Goal: Check status: Check status

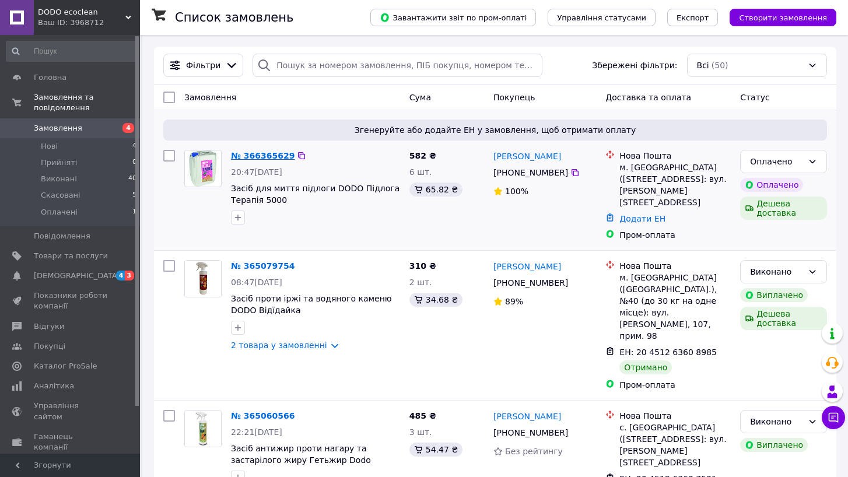
click at [250, 152] on link "№ 366365629" at bounding box center [263, 155] width 64 height 9
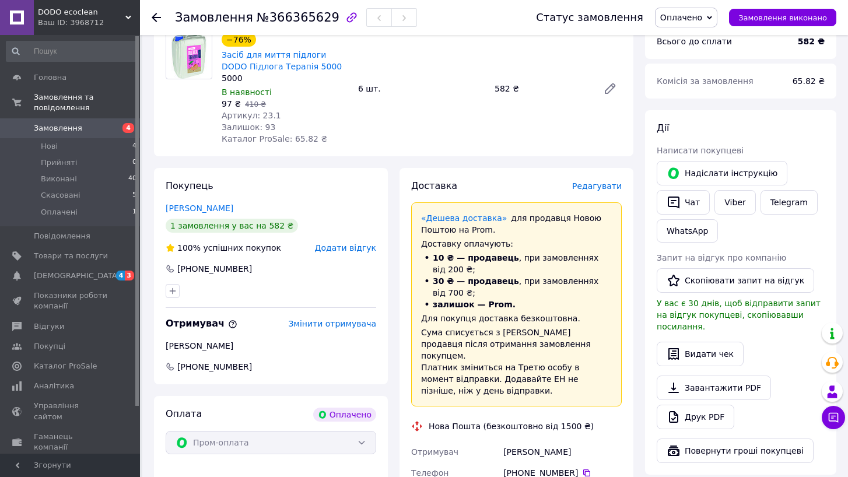
scroll to position [156, 0]
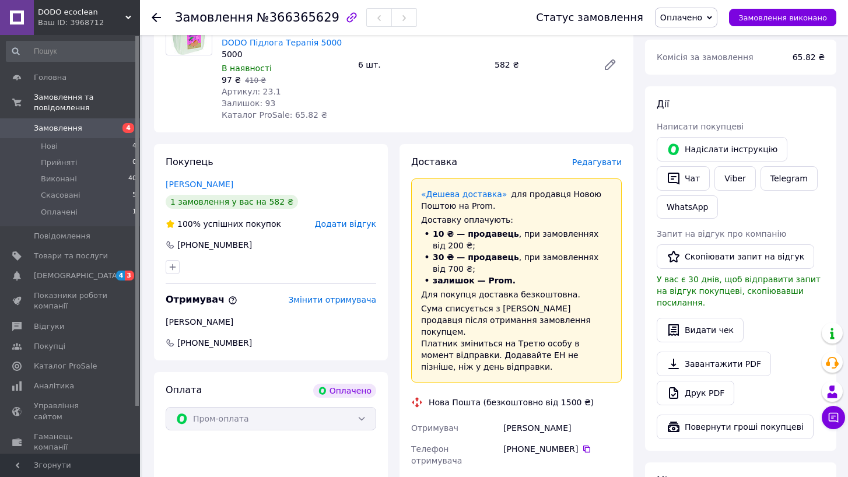
drag, startPoint x: 251, startPoint y: 245, endPoint x: 192, endPoint y: 247, distance: 58.3
click at [192, 247] on div "[PHONE_NUMBER]" at bounding box center [270, 245] width 213 height 12
copy div "0 68 148 31 69"
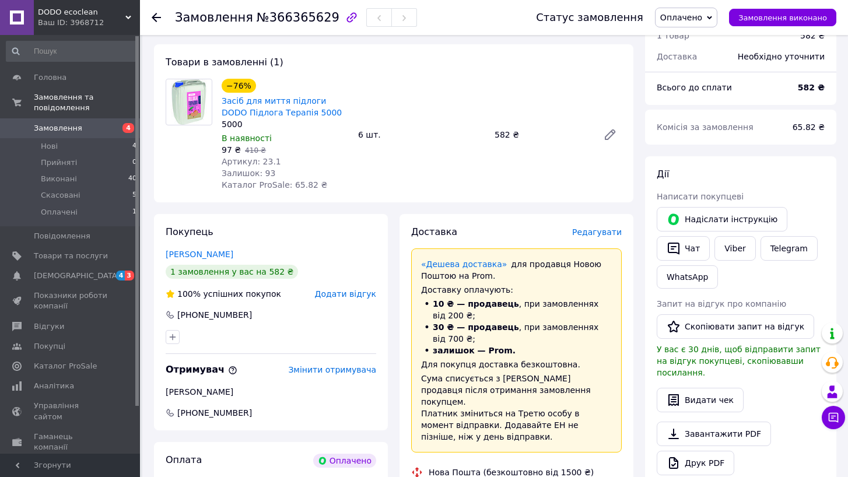
scroll to position [85, 0]
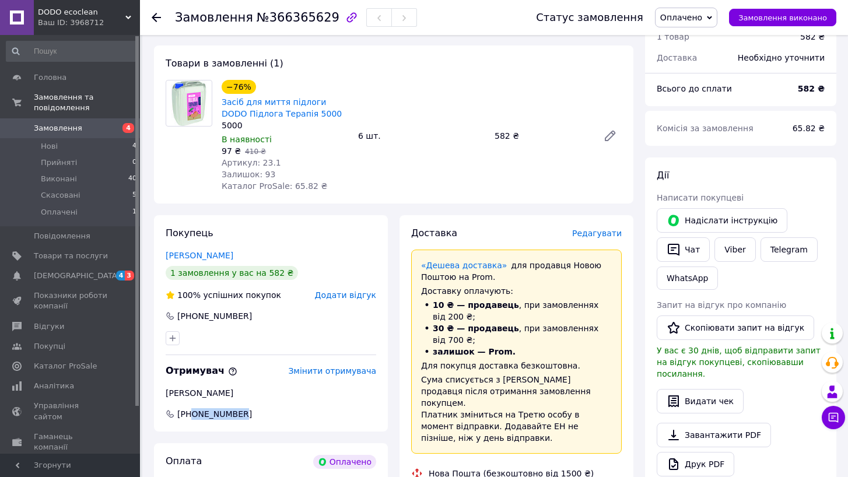
drag, startPoint x: 244, startPoint y: 413, endPoint x: 193, endPoint y: 415, distance: 50.8
click at [193, 415] on span "[PHONE_NUMBER]" at bounding box center [270, 414] width 213 height 12
copy span "0684242304"
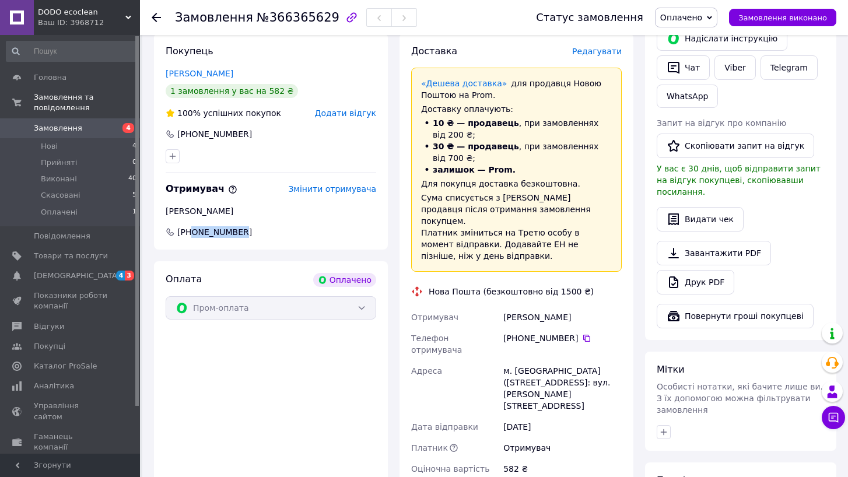
scroll to position [267, 0]
click at [585, 333] on icon at bounding box center [586, 337] width 9 height 9
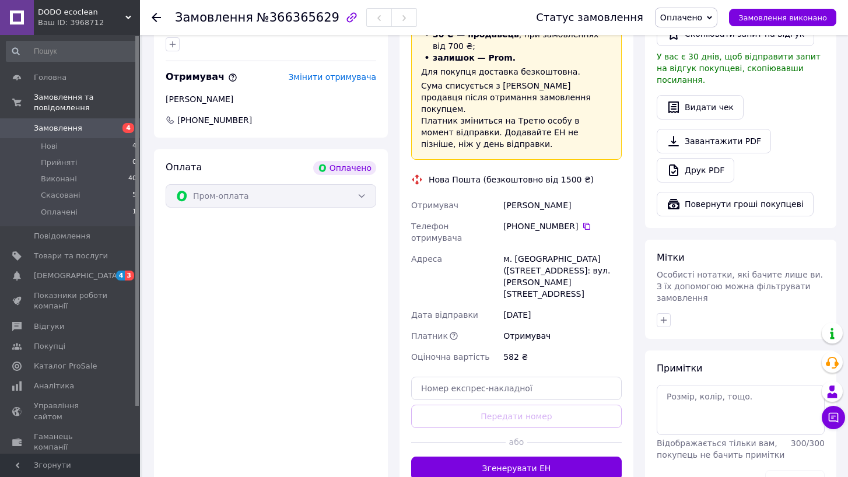
scroll to position [515, 0]
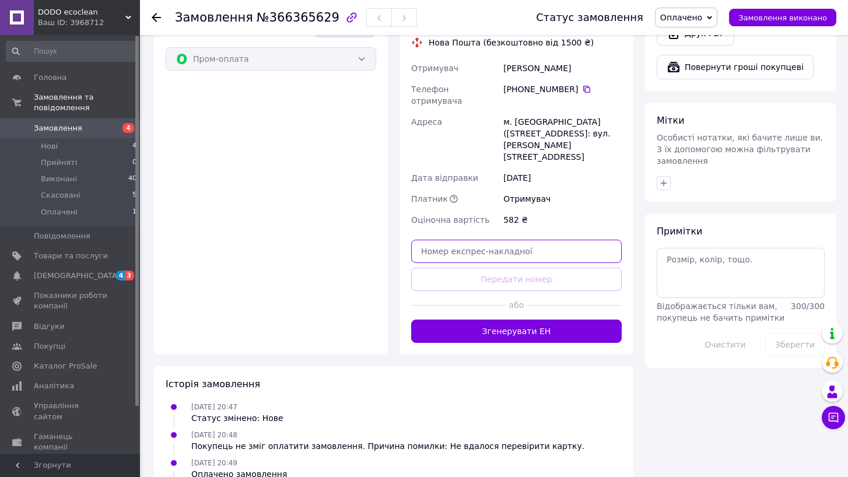
click at [472, 240] on input "text" at bounding box center [516, 251] width 210 height 23
paste input "20451269269151"
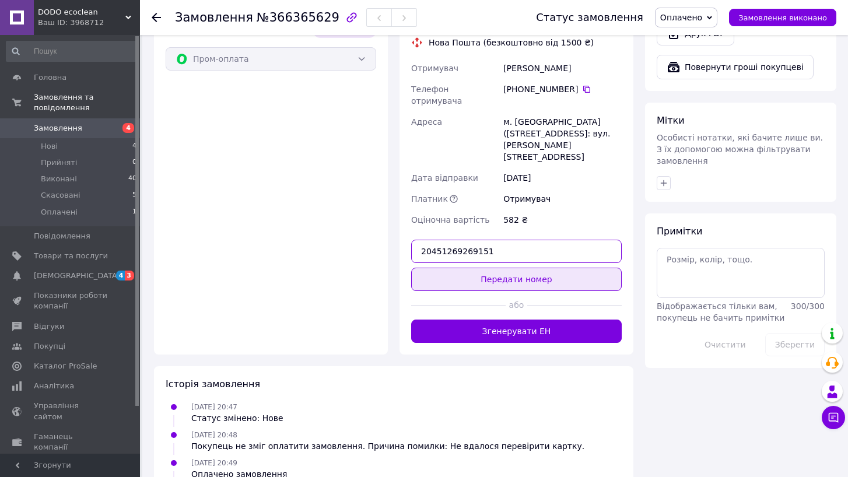
type input "20451269269151"
click at [511, 268] on button "Передати номер" at bounding box center [516, 279] width 210 height 23
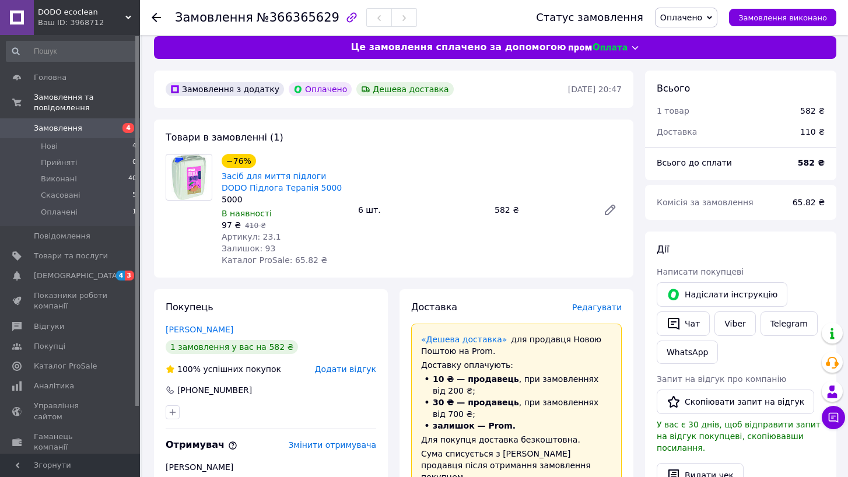
scroll to position [0, 0]
